Goal: Information Seeking & Learning: Find specific fact

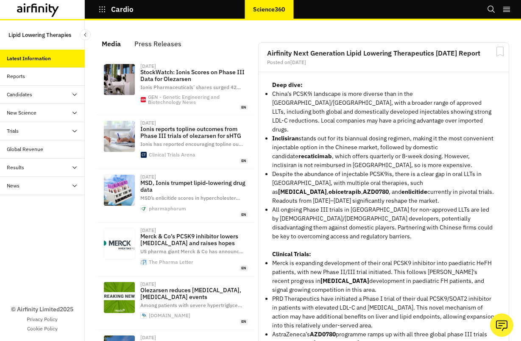
scroll to position [615, 248]
click at [490, 10] on icon "Search" at bounding box center [491, 9] width 8 height 8
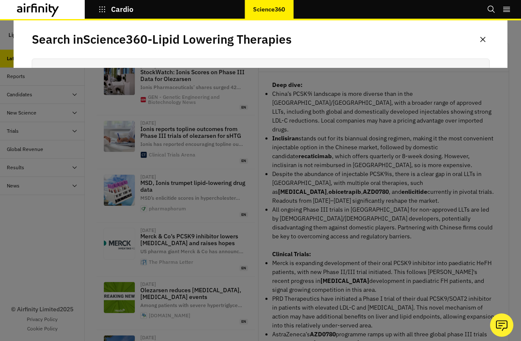
scroll to position [0, 0]
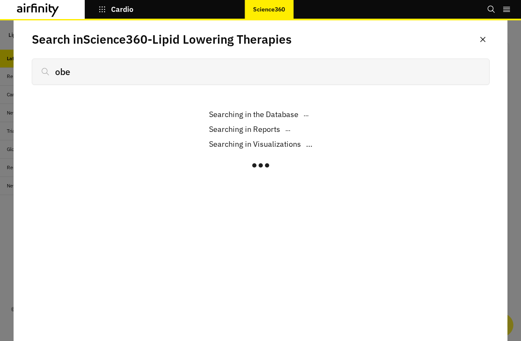
type input "obes"
type input "obesity"
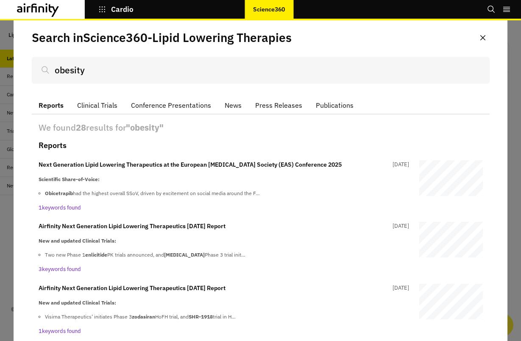
scroll to position [31, 0]
